Goal: Task Accomplishment & Management: Manage account settings

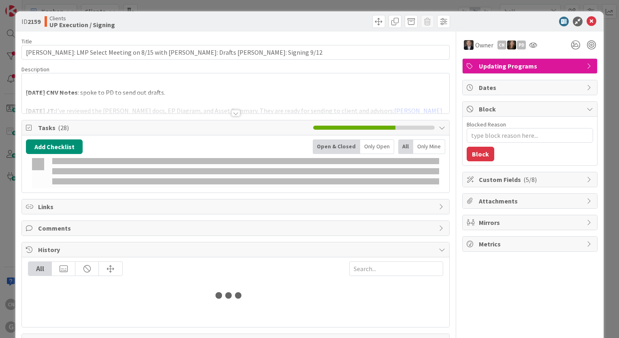
type input "hall"
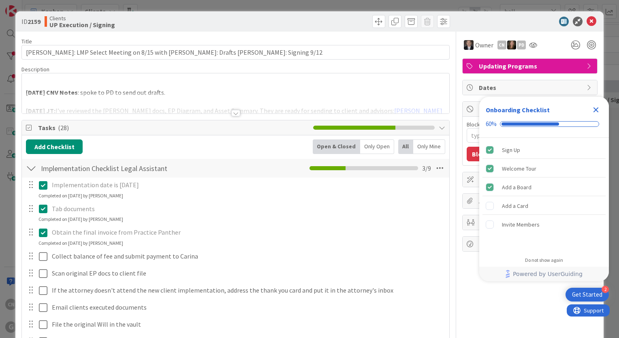
click at [41, 232] on icon at bounding box center [43, 233] width 9 height 10
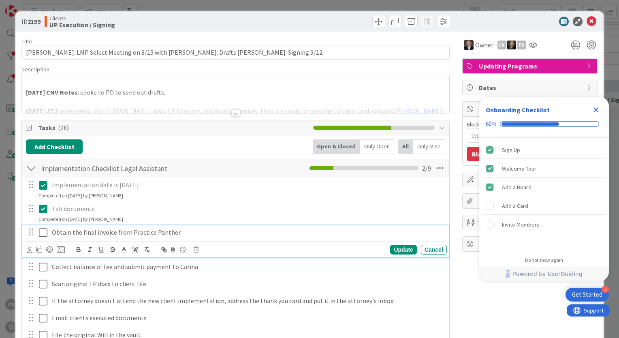
type textarea "x"
click at [195, 231] on p "Obtain the final invoice from Practice Panther" at bounding box center [248, 232] width 392 height 9
click at [45, 226] on button at bounding box center [44, 232] width 10 height 13
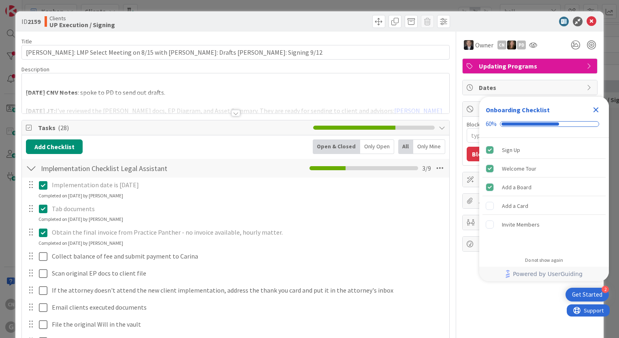
click at [282, 236] on p "Obtain the final invoice from Practice Panther - no invoice available, hourly m…" at bounding box center [248, 232] width 392 height 9
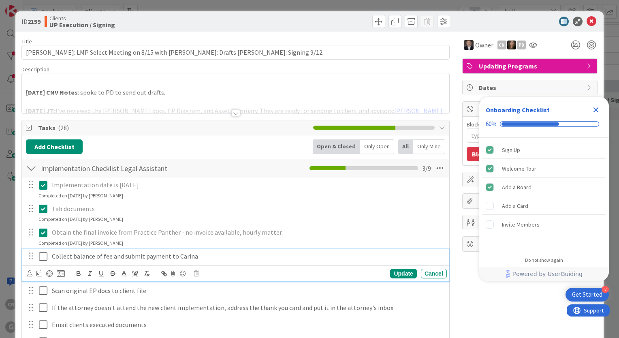
click at [203, 253] on p "Collect balance of fee and submit payment to Carina" at bounding box center [248, 256] width 392 height 9
type textarea "x"
click at [41, 254] on icon at bounding box center [43, 257] width 9 height 10
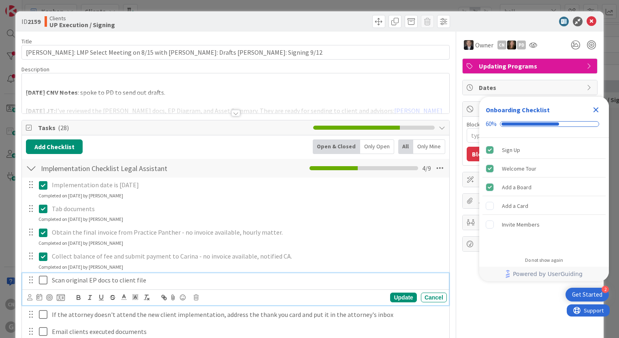
click at [42, 278] on icon at bounding box center [43, 280] width 9 height 10
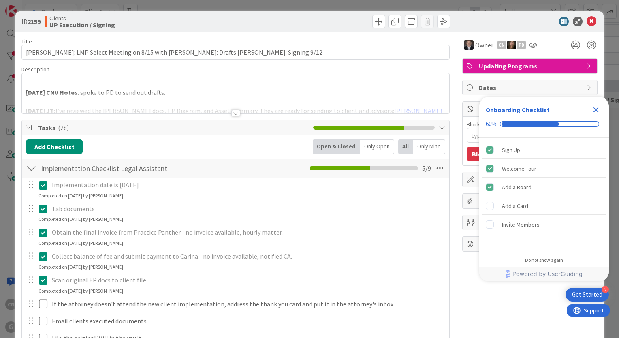
click at [598, 110] on icon "Close Checklist" at bounding box center [596, 110] width 10 height 10
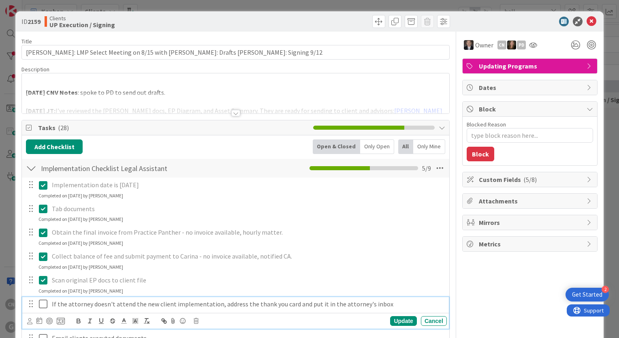
click at [388, 300] on p "If the attorney doesn't attend the new client implementation, address the thank…" at bounding box center [248, 304] width 392 height 9
click at [197, 319] on icon at bounding box center [196, 321] width 5 height 6
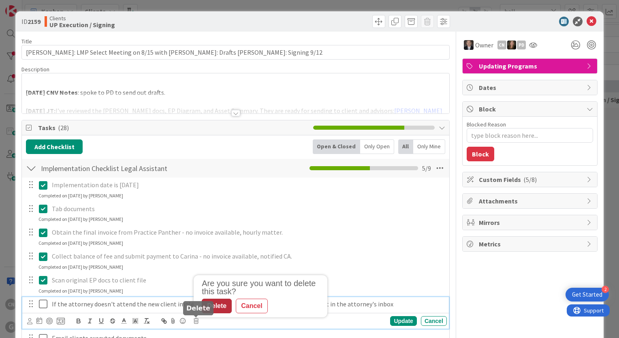
click at [222, 306] on div "Delete" at bounding box center [217, 306] width 30 height 15
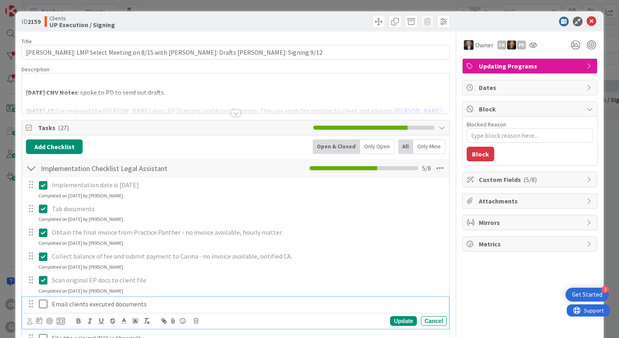
click at [206, 300] on p "Email clients executed documents" at bounding box center [248, 304] width 392 height 9
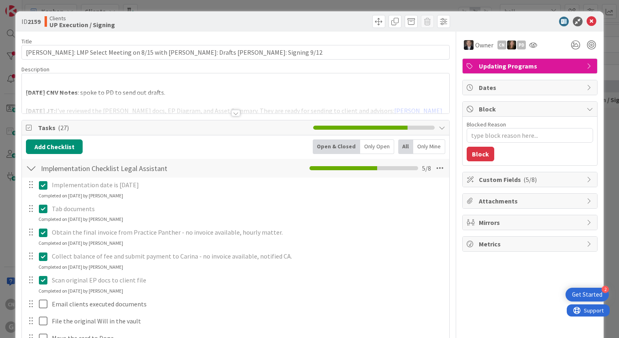
click at [34, 83] on p at bounding box center [236, 83] width 420 height 9
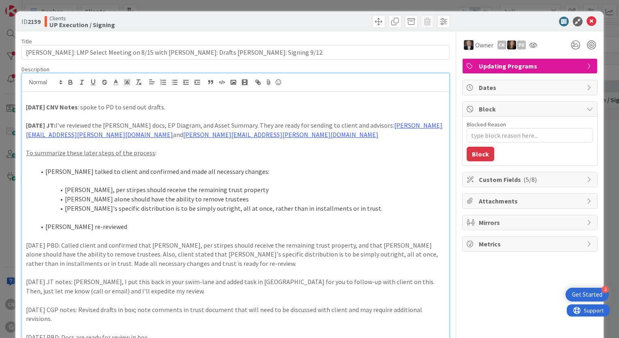
click at [28, 99] on p at bounding box center [236, 97] width 420 height 9
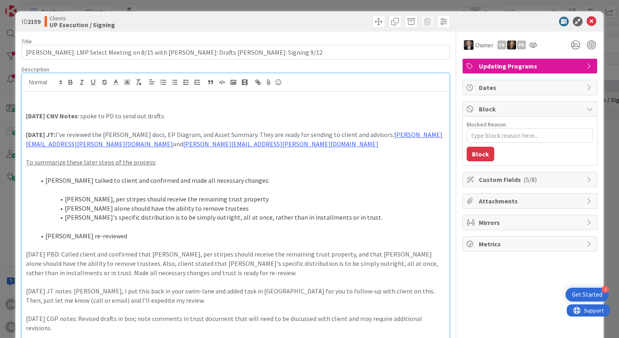
type textarea "x"
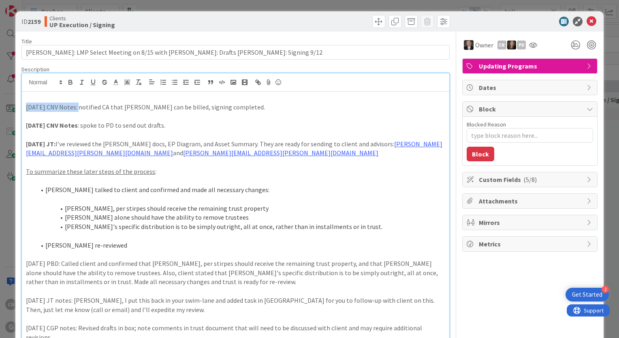
drag, startPoint x: 76, startPoint y: 105, endPoint x: 23, endPoint y: 104, distance: 53.1
click at [23, 104] on div "[DATE] CNV Notes: notified CA that [PERSON_NAME] can be billed, signing complet…" at bounding box center [236, 285] width 428 height 387
click at [70, 82] on icon "button" at bounding box center [70, 82] width 7 height 7
type textarea "x"
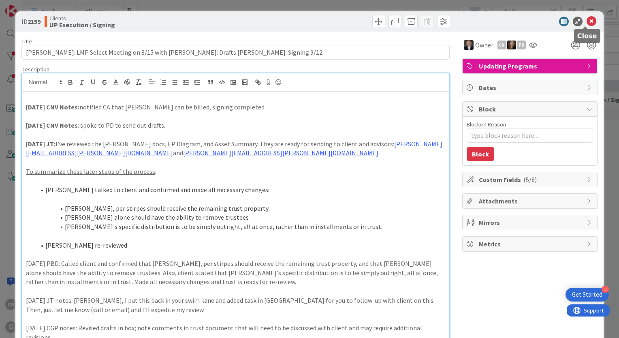
click at [587, 21] on icon at bounding box center [592, 22] width 10 height 10
